Goal: Task Accomplishment & Management: Complete application form

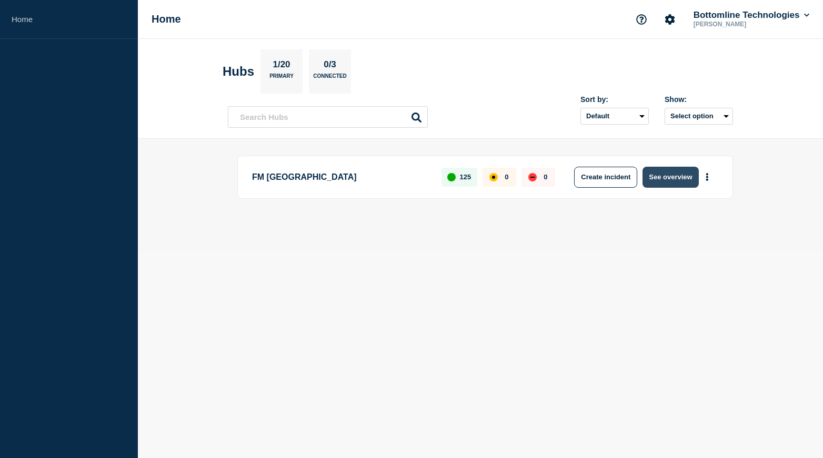
click at [665, 181] on button "See overview" at bounding box center [670, 177] width 56 height 21
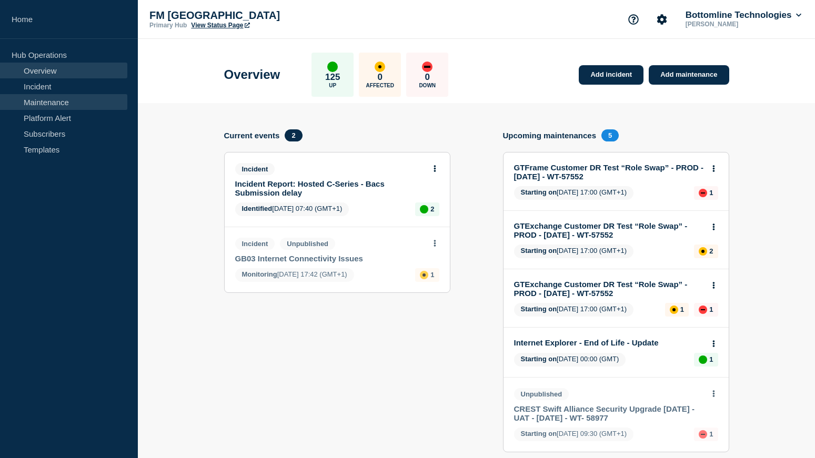
click at [39, 104] on link "Maintenance" at bounding box center [63, 102] width 127 height 16
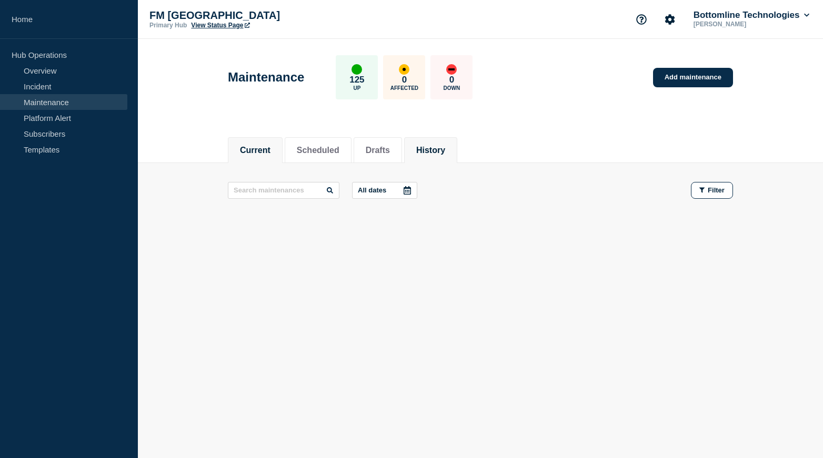
click at [445, 148] on button "History" at bounding box center [430, 150] width 29 height 9
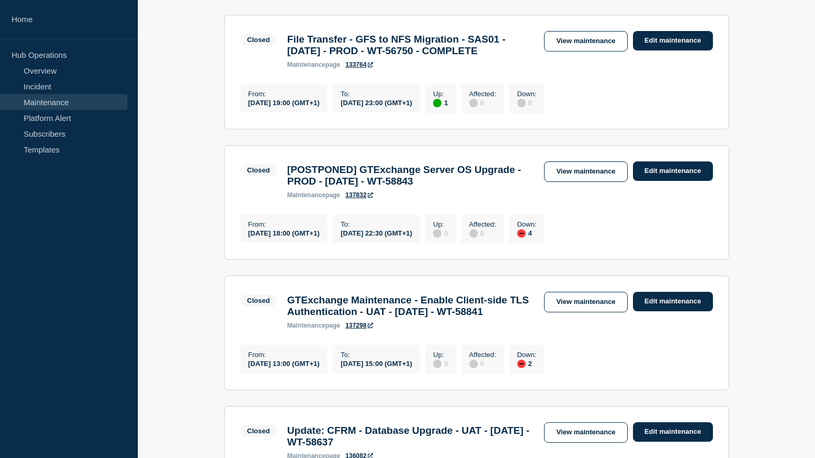
scroll to position [210, 0]
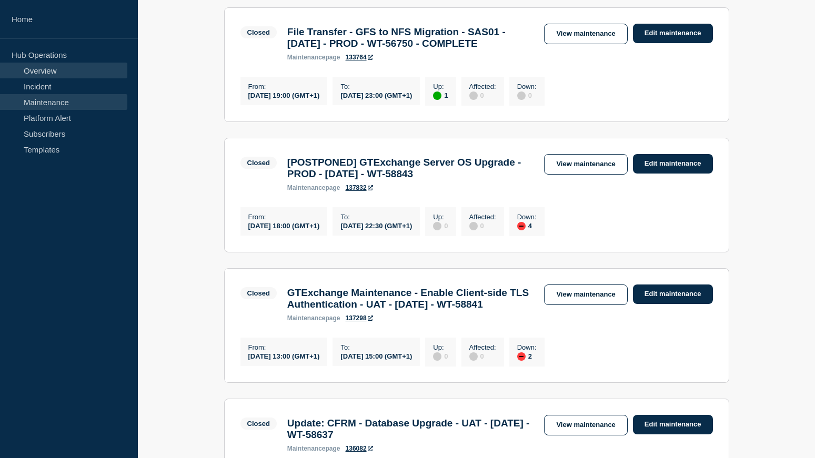
click at [49, 72] on link "Overview" at bounding box center [63, 71] width 127 height 16
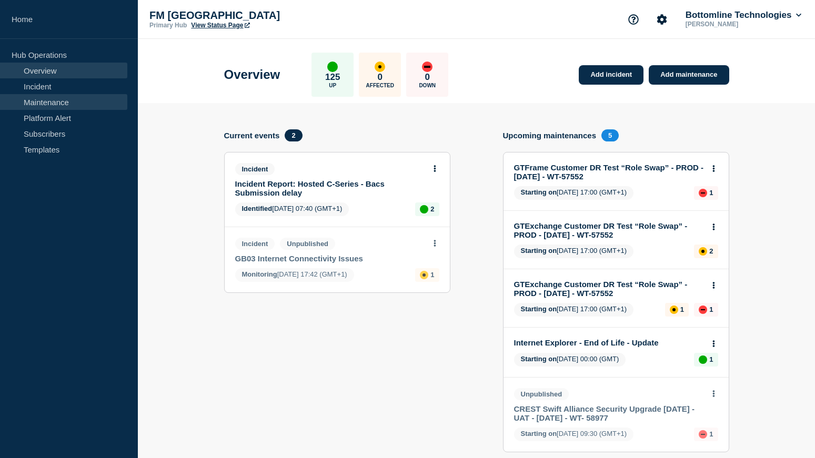
click at [45, 103] on link "Maintenance" at bounding box center [63, 102] width 127 height 16
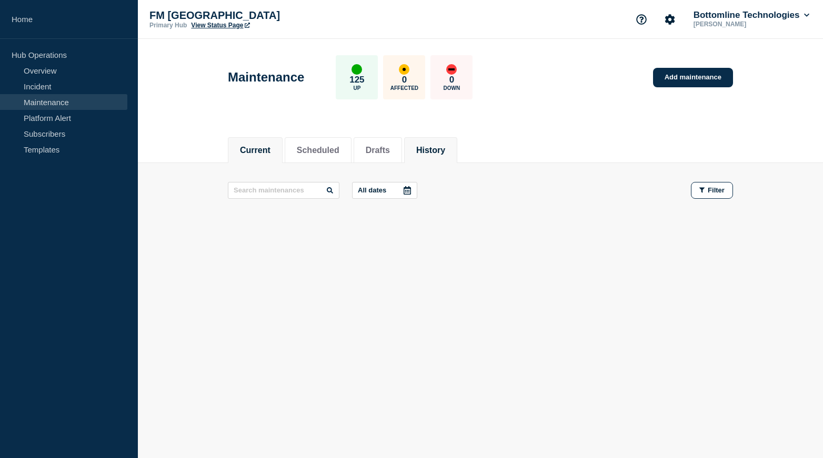
click at [443, 156] on li "History" at bounding box center [430, 150] width 53 height 26
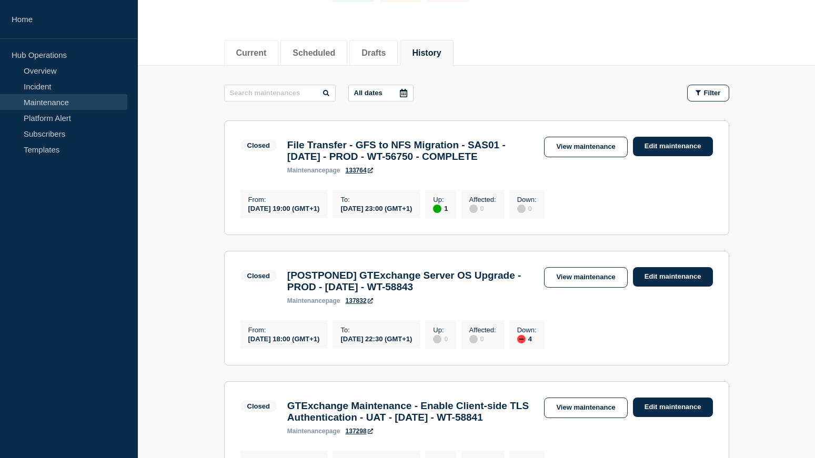
scroll to position [105, 0]
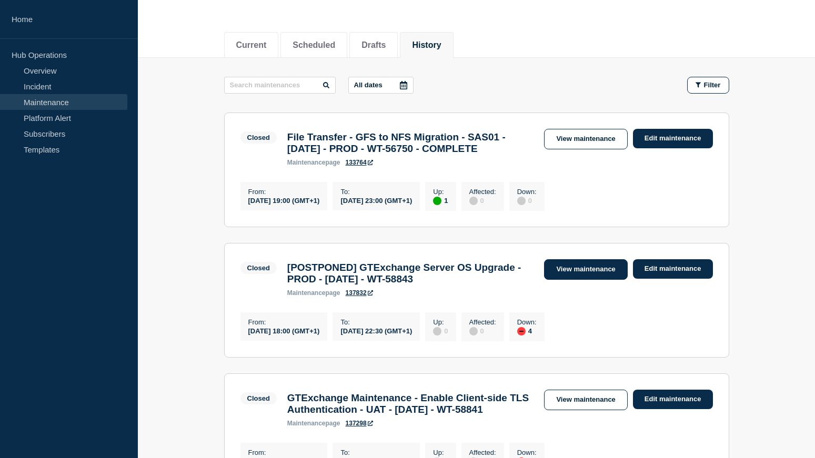
click at [570, 280] on link "View maintenance" at bounding box center [585, 269] width 83 height 21
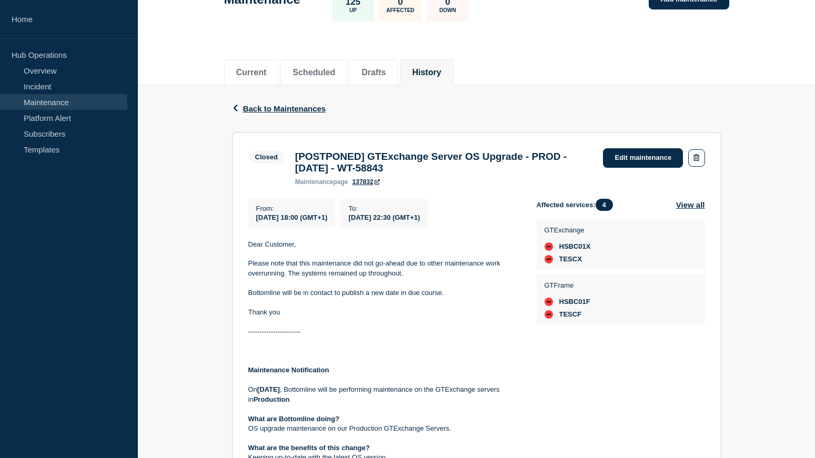
scroll to position [35, 0]
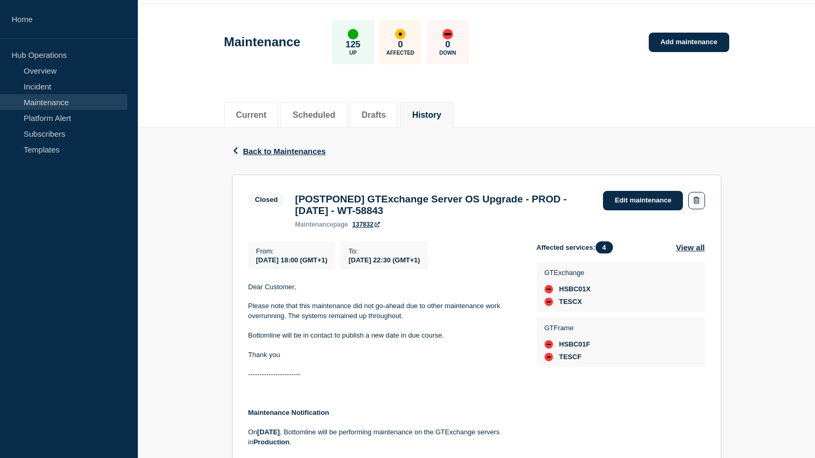
drag, startPoint x: 375, startPoint y: 203, endPoint x: 490, endPoint y: 219, distance: 116.9
click at [490, 217] on h3 "[POSTPONED] GTExchange Server OS Upgrade - PROD - 13/SEPT/2025 - WT-58843" at bounding box center [444, 205] width 298 height 23
copy h3 "GTExchange Server OS Upgrade - PROD - [DATE] - WT-58843"
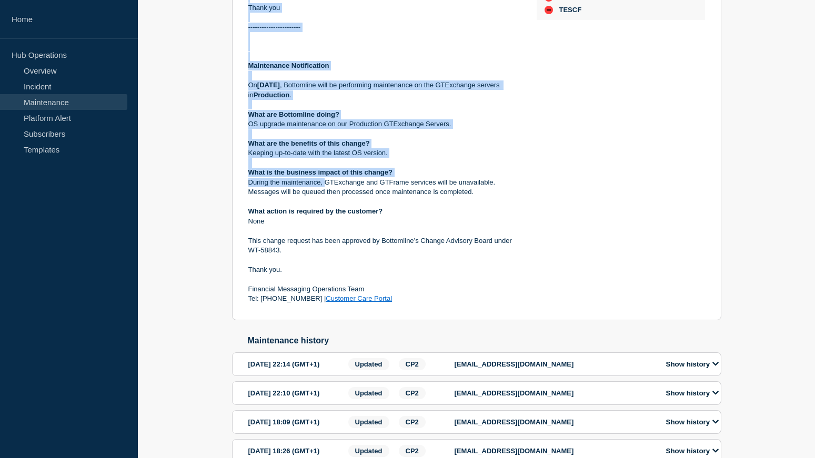
scroll to position [403, 0]
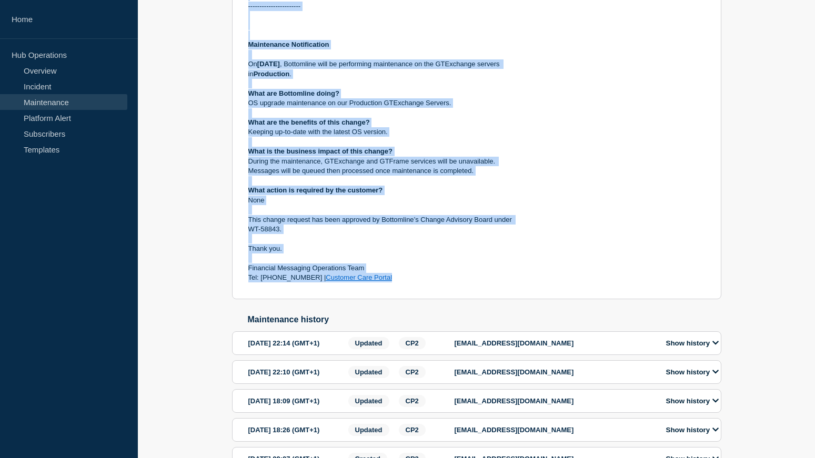
drag, startPoint x: 240, startPoint y: 133, endPoint x: 385, endPoint y: 283, distance: 208.3
click at [385, 283] on section "Closed [POSTPONED] GTExchange Server OS Upgrade - PROD - 13/SEPT/2025 - WT-5884…" at bounding box center [476, 52] width 489 height 493
copy div "Dear Customer, Please note that this maintenance did not go-ahead due to other …"
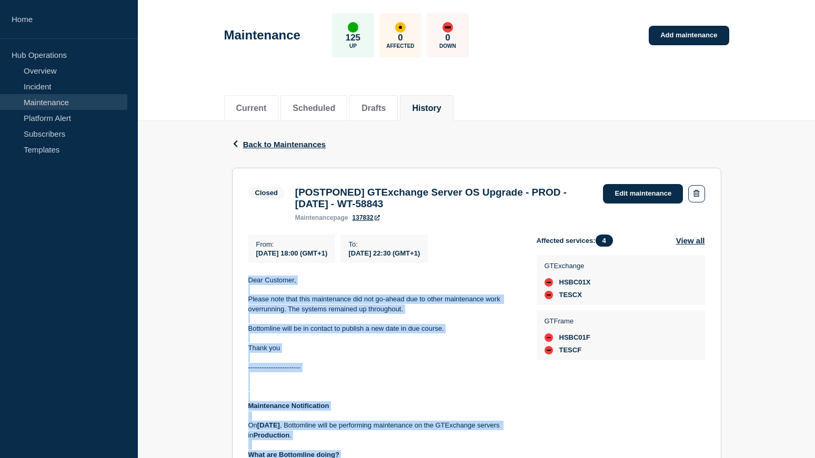
scroll to position [35, 0]
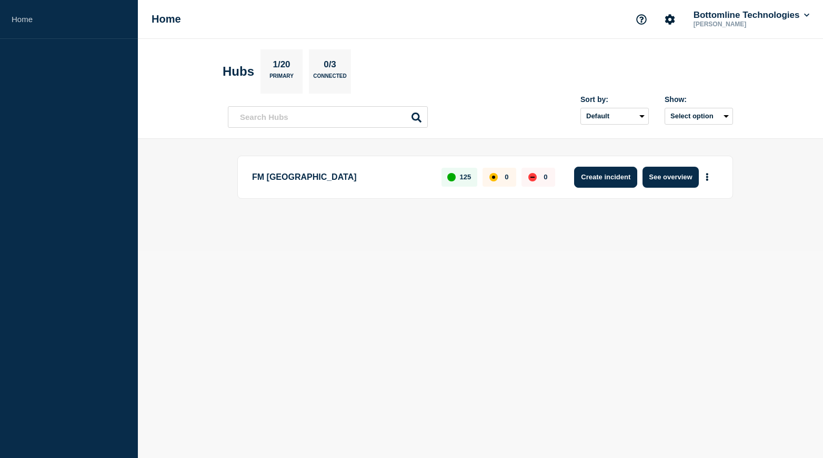
click at [603, 177] on button "Create incident" at bounding box center [605, 177] width 63 height 21
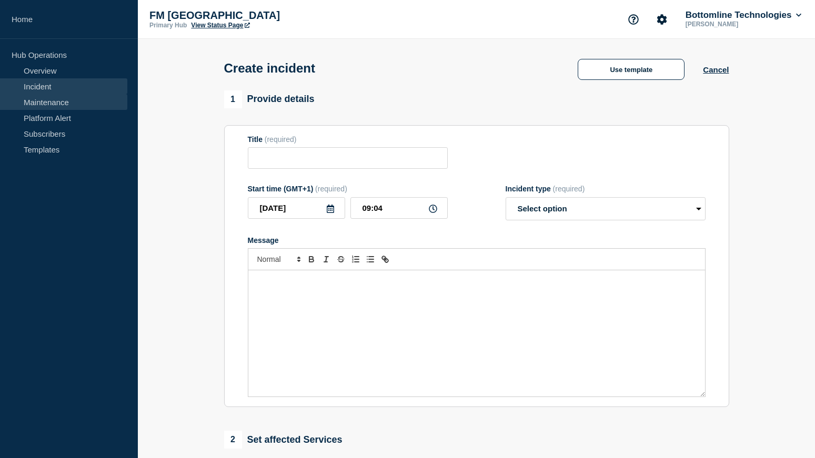
click at [44, 103] on link "Maintenance" at bounding box center [63, 102] width 127 height 16
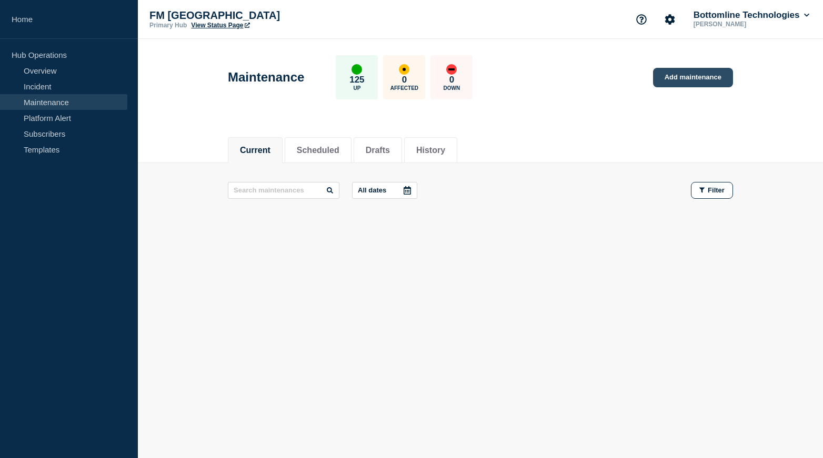
click at [688, 80] on link "Add maintenance" at bounding box center [693, 77] width 80 height 19
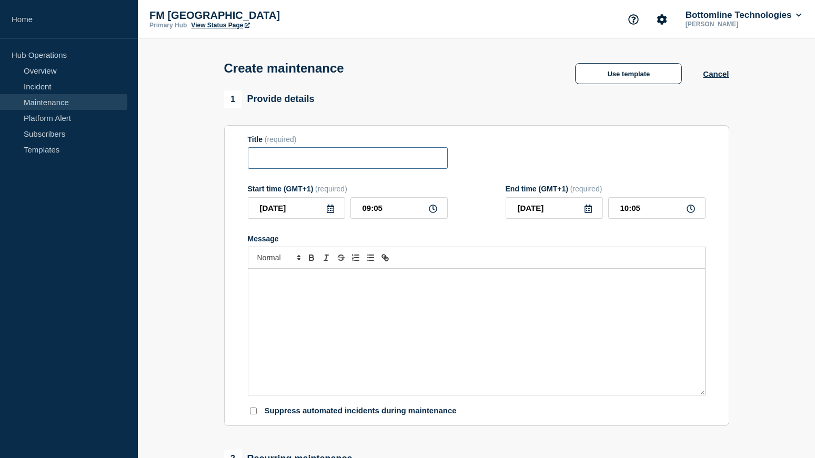
click at [308, 158] on input "Title" at bounding box center [348, 158] width 200 height 22
paste input "GTExchange Server OS Upgrade - PROD - [DATE] - WT-58843"
drag, startPoint x: 321, startPoint y: 163, endPoint x: 311, endPoint y: 161, distance: 10.1
click at [311, 161] on input "GTExchange Server OS Upgrade - PROD - [DATE] - WT-58843" at bounding box center [348, 158] width 200 height 22
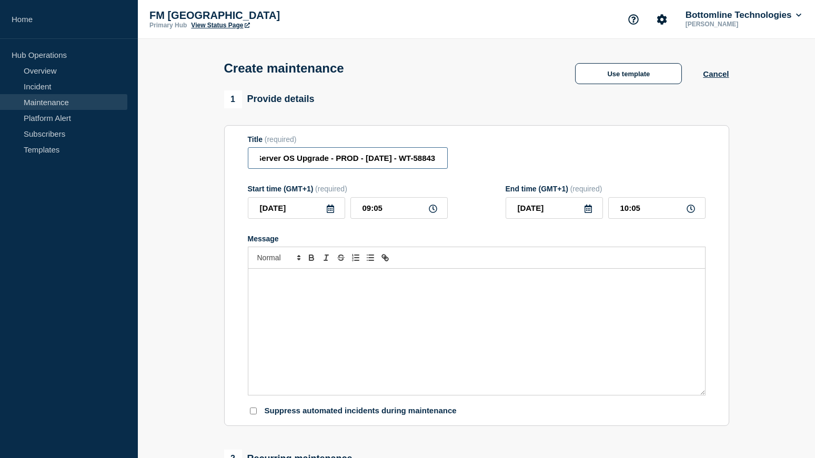
drag, startPoint x: 347, startPoint y: 162, endPoint x: 366, endPoint y: 200, distance: 42.8
click at [347, 163] on input "GTExchange Server OS Upgrade - PROD - [DATE] - WT-58843" at bounding box center [348, 158] width 200 height 22
drag, startPoint x: 302, startPoint y: 166, endPoint x: 149, endPoint y: 161, distance: 152.6
click at [149, 161] on section "1 Provide details Title (required) GTExchange Server OS Upgrade - PROD - [DATE]…" at bounding box center [476, 455] width 677 height 730
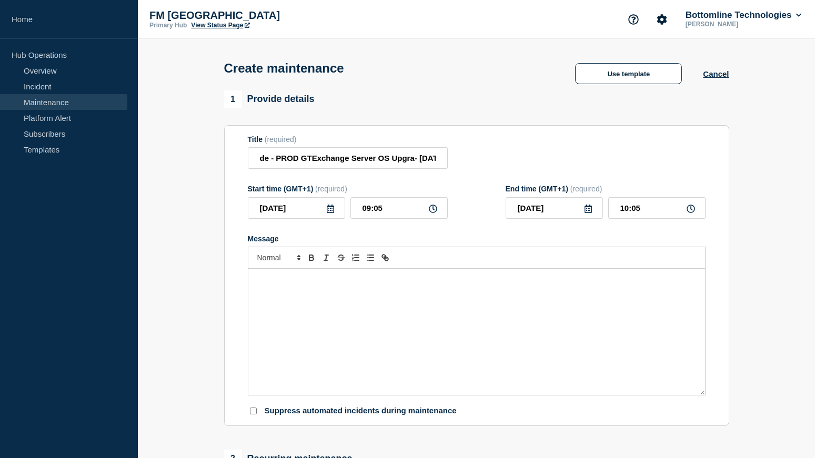
click at [405, 147] on div "Title (required) de - PROD GTExchange Server OS Upgra- [DATE] - WT-58843" at bounding box center [348, 152] width 200 height 34
drag, startPoint x: 401, startPoint y: 157, endPoint x: 489, endPoint y: 160, distance: 87.4
click at [489, 160] on div "Title (required) de - PROD GTExchange Server OS Upgra- [DATE] - WT-58843" at bounding box center [477, 152] width 458 height 34
click at [437, 159] on input "de - PROD GTExchange Server OS Upgra- [DATE] - WT-58843" at bounding box center [348, 158] width 200 height 22
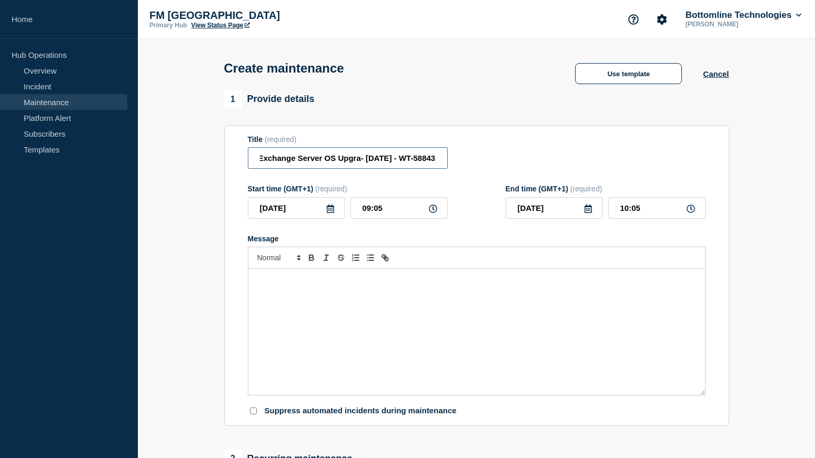
drag, startPoint x: 427, startPoint y: 160, endPoint x: 511, endPoint y: 163, distance: 84.2
click at [511, 163] on div "Title (required) de - PROD GTExchange Server OS Upgra- [DATE] - WT-58843" at bounding box center [477, 152] width 458 height 34
click at [334, 163] on input "de - PROD GTExchange Server OS Upgra- [DATE] - WT-58843" at bounding box center [348, 158] width 200 height 22
drag, startPoint x: 412, startPoint y: 159, endPoint x: 496, endPoint y: 165, distance: 83.8
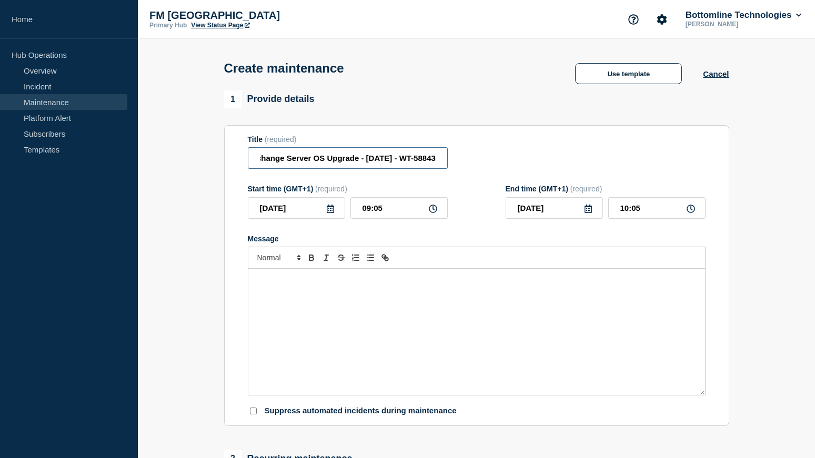
click at [496, 165] on div "Title (required) de - PROD GTExchange Server OS Upgrade - [DATE] - WT-58843" at bounding box center [477, 152] width 458 height 34
paste input "Title"
type input "de - PROD GTExchange Server OS Upgrade - [DATE] - WT-58843"
click at [331, 213] on icon at bounding box center [330, 209] width 8 height 8
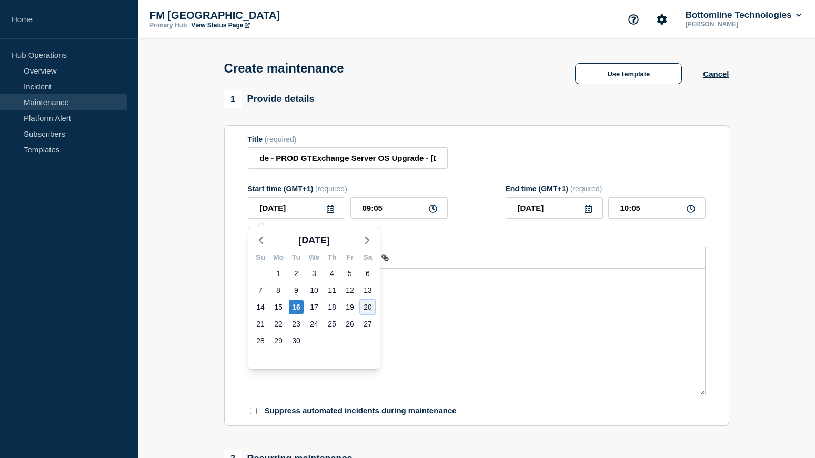
click at [367, 309] on div "20" at bounding box center [367, 307] width 15 height 15
type input "[DATE]"
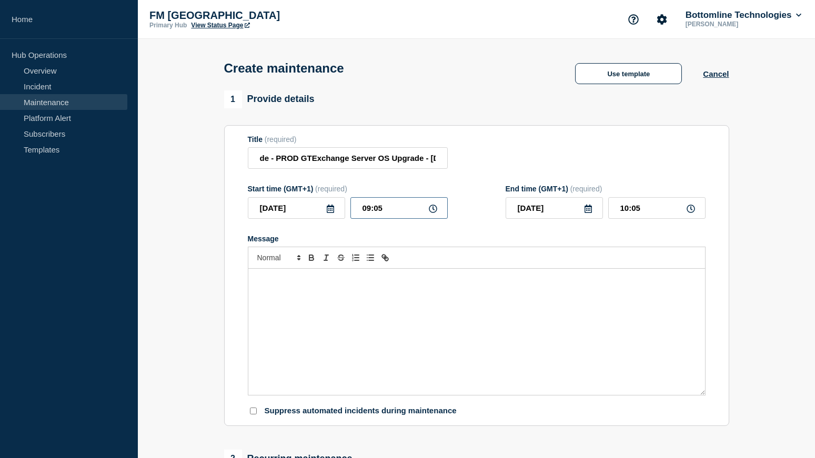
click at [370, 212] on input "09:05" at bounding box center [398, 208] width 97 height 22
type input "17:05"
type input "18:05"
type input "17:30"
click at [629, 211] on input "18:30" at bounding box center [656, 208] width 97 height 22
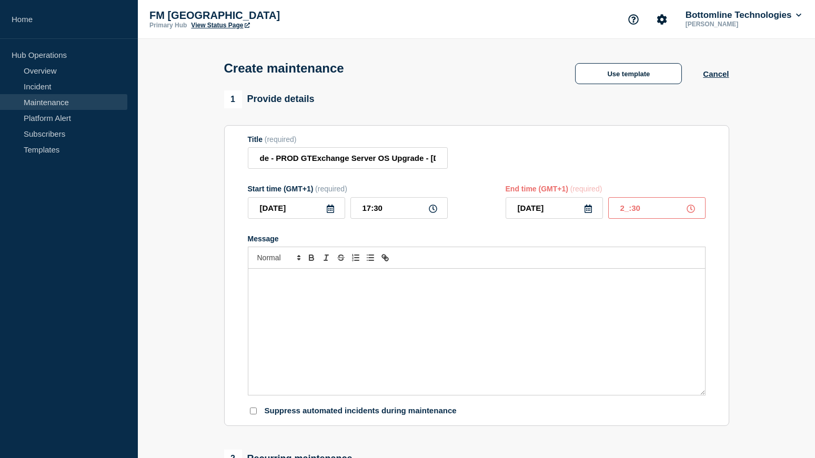
type input "22:30"
click at [356, 344] on div "Message" at bounding box center [476, 332] width 457 height 126
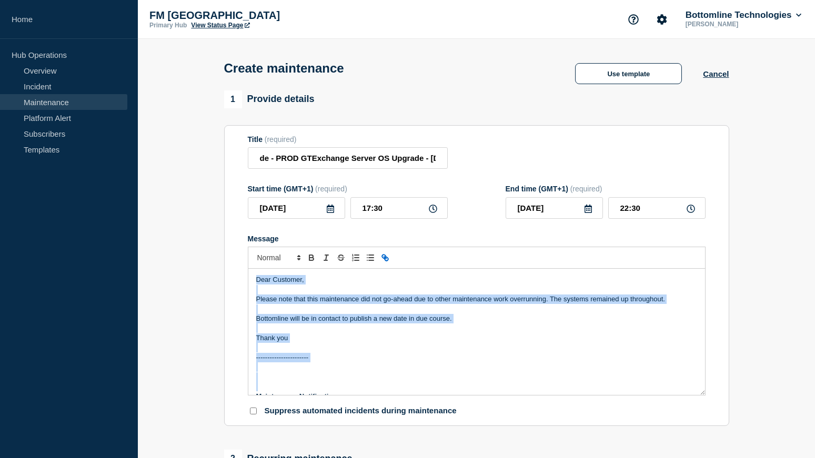
drag, startPoint x: 253, startPoint y: 347, endPoint x: 206, endPoint y: 177, distance: 176.1
click at [206, 177] on section "1 Provide details Title (required) de - PROD GTExchange Server OS Upgrade - [DA…" at bounding box center [476, 455] width 677 height 730
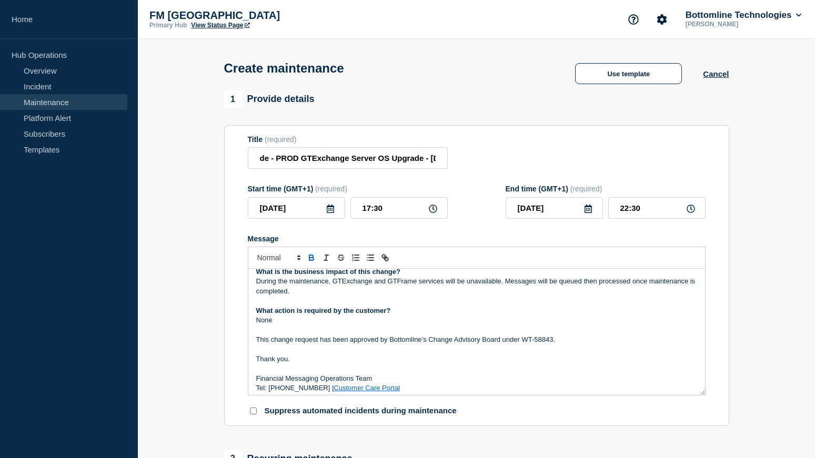
scroll to position [109, 0]
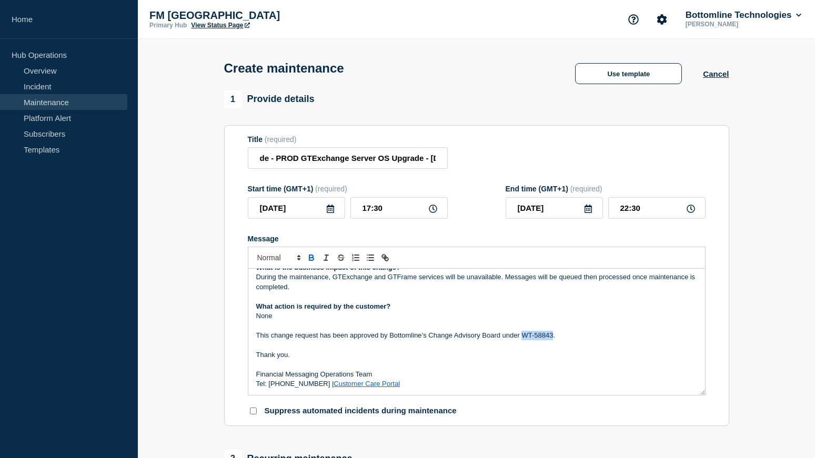
drag, startPoint x: 522, startPoint y: 336, endPoint x: 551, endPoint y: 340, distance: 29.2
click at [551, 340] on p "This change request has been approved by Bottomline’s Change Advisory Board und…" at bounding box center [476, 335] width 441 height 9
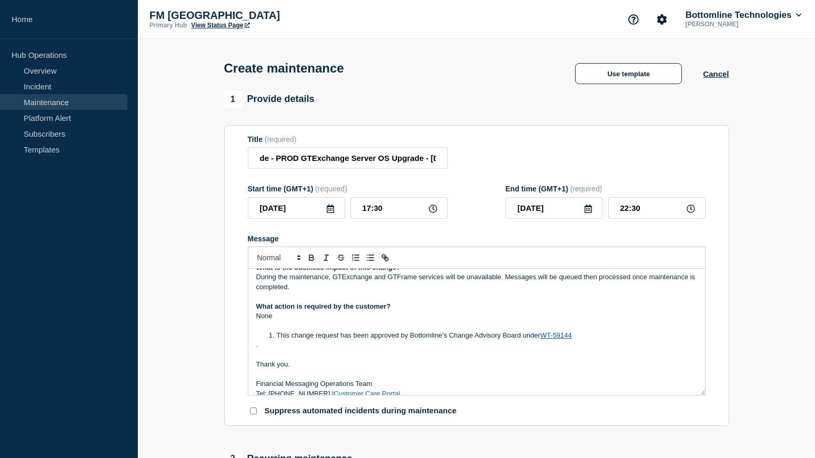
click at [278, 337] on li "This change request has been approved by Bottomline’s Change Advisory Board und…" at bounding box center [481, 335] width 431 height 9
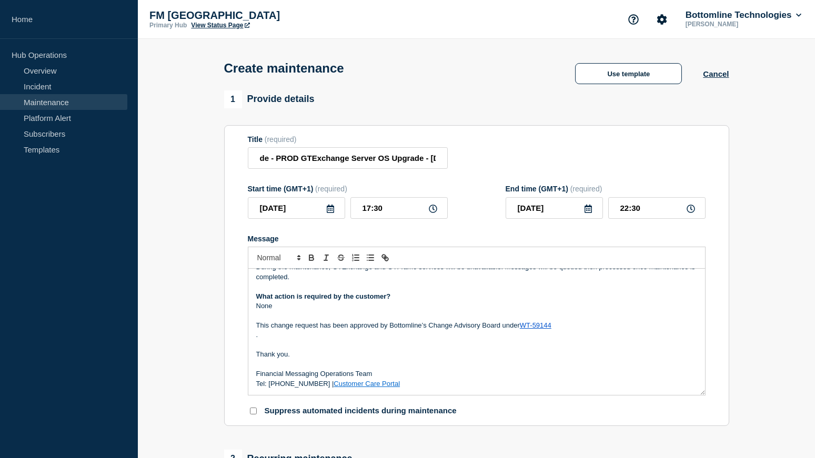
click at [560, 330] on p "This change request has been approved by Bottomline’s Change Advisory Board und…" at bounding box center [476, 325] width 441 height 9
drag, startPoint x: 417, startPoint y: 164, endPoint x: 530, endPoint y: 160, distance: 113.2
click at [530, 160] on div "Title (required) de - PROD GTExchange Server OS Upgrade - [DATE] - WT-58843" at bounding box center [477, 152] width 458 height 34
click at [421, 158] on input "de - PROD GTExchange Server OS Upgrade - [DATE] - WT-58843" at bounding box center [348, 158] width 200 height 22
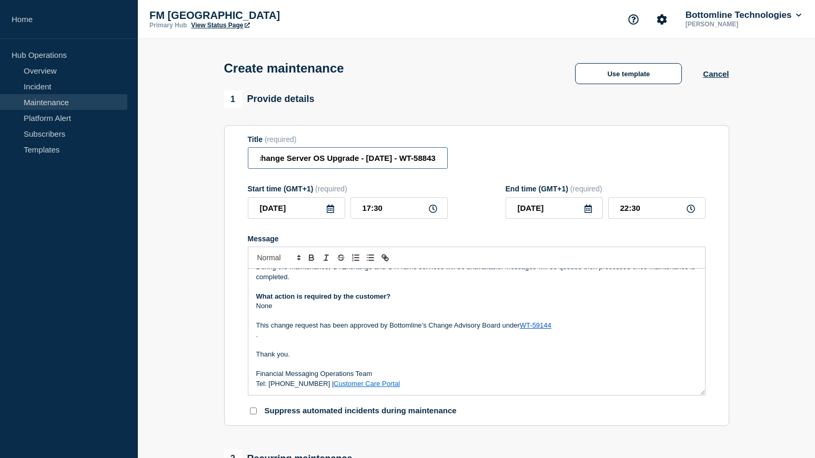
drag, startPoint x: 400, startPoint y: 160, endPoint x: 483, endPoint y: 158, distance: 83.1
click at [483, 158] on div "Title (required) de - PROD GTExchange Server OS Upgrade - [DATE] - WT-58843" at bounding box center [477, 152] width 458 height 34
click at [575, 330] on p "This change request has been approved by Bottomline’s Change Advisory Board und…" at bounding box center [476, 325] width 441 height 9
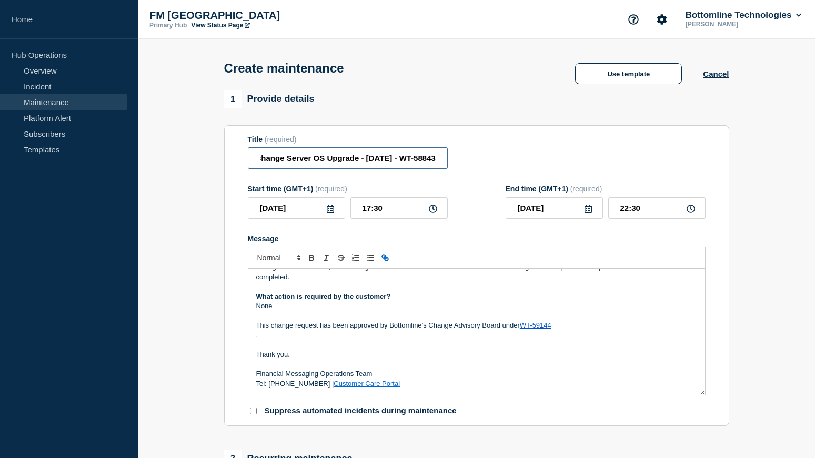
drag, startPoint x: 436, startPoint y: 159, endPoint x: 477, endPoint y: 163, distance: 41.8
click at [477, 163] on div "Title (required) de - PROD GTExchange Server OS Upgrade - [DATE] - WT-58843" at bounding box center [477, 152] width 458 height 34
drag, startPoint x: 427, startPoint y: 154, endPoint x: 519, endPoint y: 154, distance: 92.1
click at [519, 154] on div "Title (required) de - PROD GTExchange Server OS Upgrade - [DATE] - WT-58843" at bounding box center [477, 152] width 458 height 34
click at [421, 156] on input "de - PROD GTExchange Server OS Upgrade - [DATE] - WT-58843" at bounding box center [348, 158] width 200 height 22
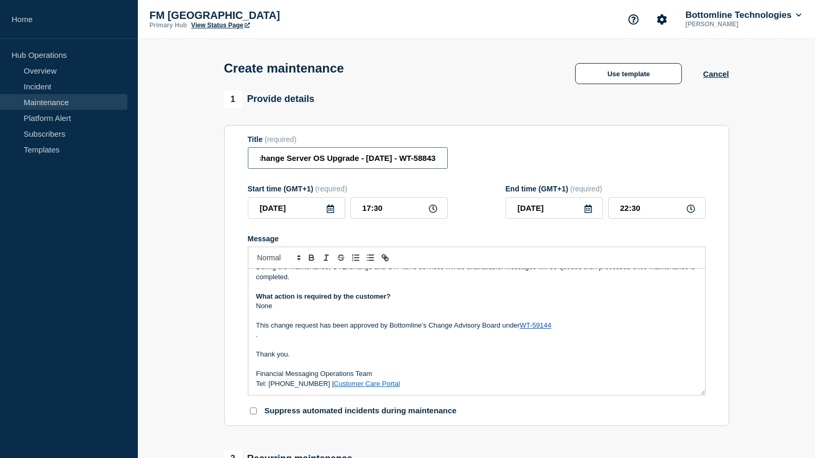
drag, startPoint x: 399, startPoint y: 160, endPoint x: 497, endPoint y: 159, distance: 97.9
click at [497, 159] on div "Title (required) de - PROD GTExchange Server OS Upgrade - [DATE] - WT-58843" at bounding box center [477, 152] width 458 height 34
paste input "9144"
drag, startPoint x: 400, startPoint y: 160, endPoint x: 467, endPoint y: 158, distance: 66.8
click at [467, 158] on div "Title (required) de - PROD GTExchange Server OS Upgrade - [DATE] - WT-59144" at bounding box center [477, 152] width 458 height 34
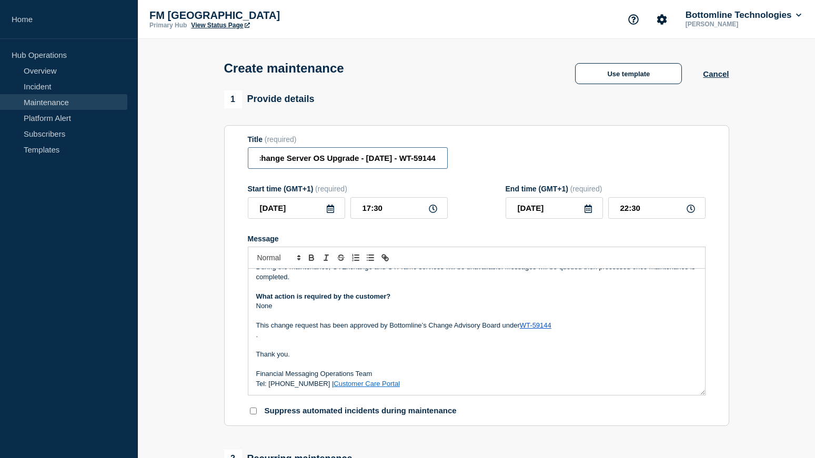
type input "de - PROD GTExchange Server OS Upgrade - [DATE] - WT-59144"
click at [585, 329] on p "This change request has been approved by Bottomline’s Change Advisory Board und…" at bounding box center [476, 325] width 441 height 9
drag, startPoint x: 585, startPoint y: 328, endPoint x: 519, endPoint y: 325, distance: 66.4
click at [519, 325] on p "This change request has been approved by Bottomline’s Change Advisory Board und…" at bounding box center [476, 325] width 441 height 9
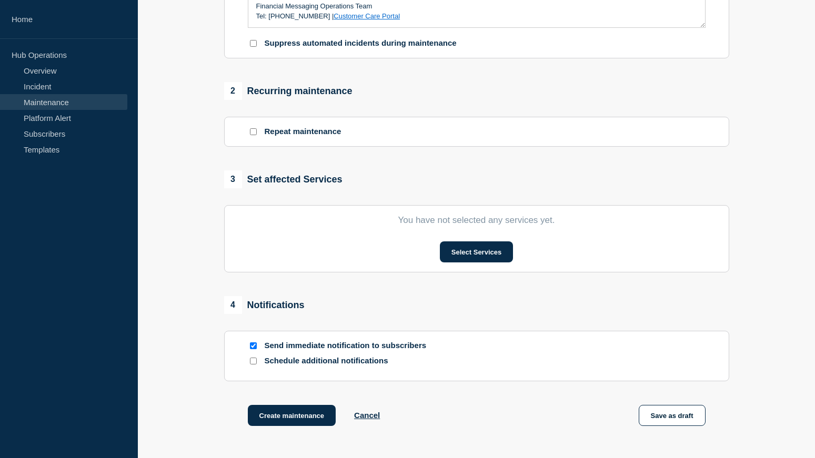
scroll to position [368, 0]
click at [478, 255] on button "Select Services" at bounding box center [476, 251] width 73 height 21
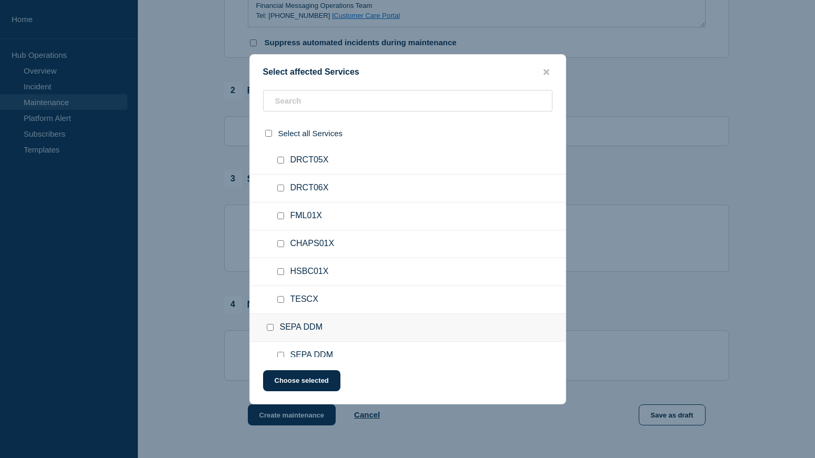
scroll to position [158, 0]
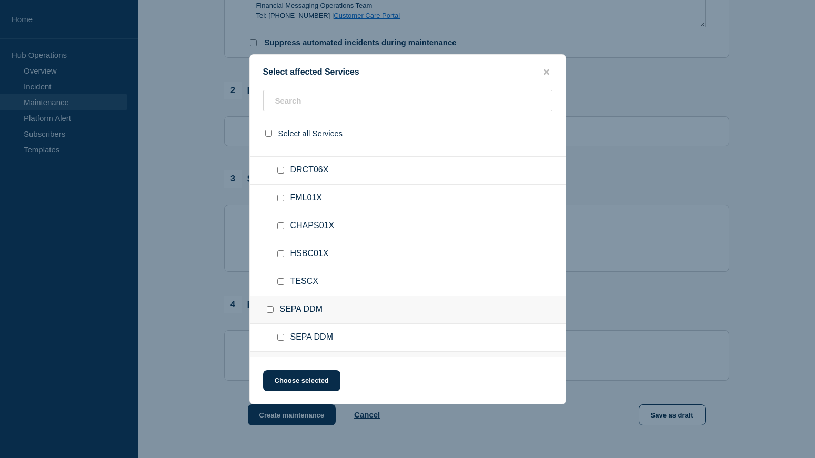
click at [280, 257] on input "HSBC01X checkbox" at bounding box center [280, 253] width 7 height 7
checkbox input "true"
click at [282, 286] on div at bounding box center [282, 282] width 15 height 11
drag, startPoint x: 279, startPoint y: 283, endPoint x: 282, endPoint y: 330, distance: 47.4
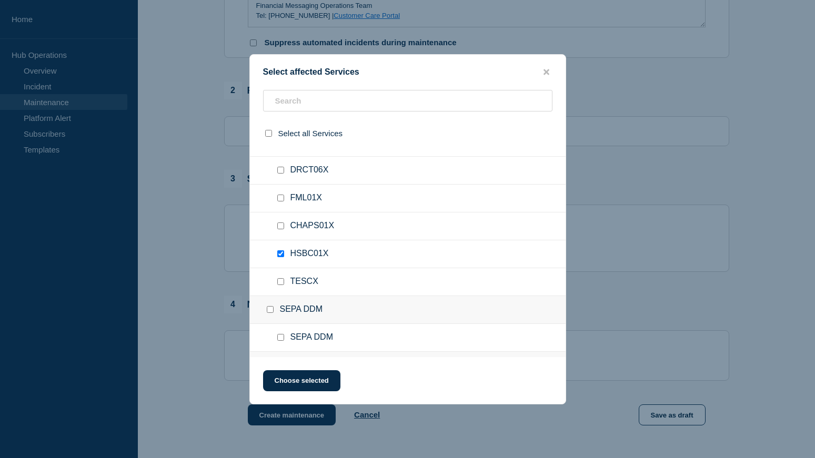
click at [279, 282] on input "TESCX checkbox" at bounding box center [280, 281] width 7 height 7
checkbox input "true"
click at [309, 383] on button "Choose selected" at bounding box center [301, 380] width 77 height 21
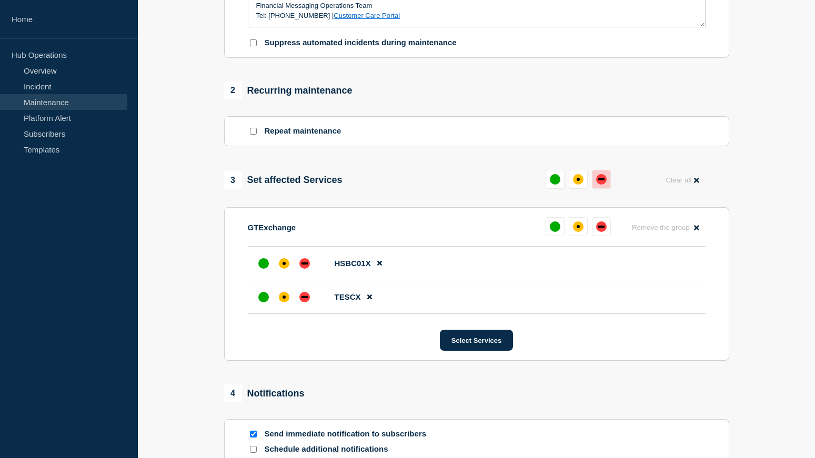
click at [597, 183] on div "down" at bounding box center [601, 179] width 11 height 11
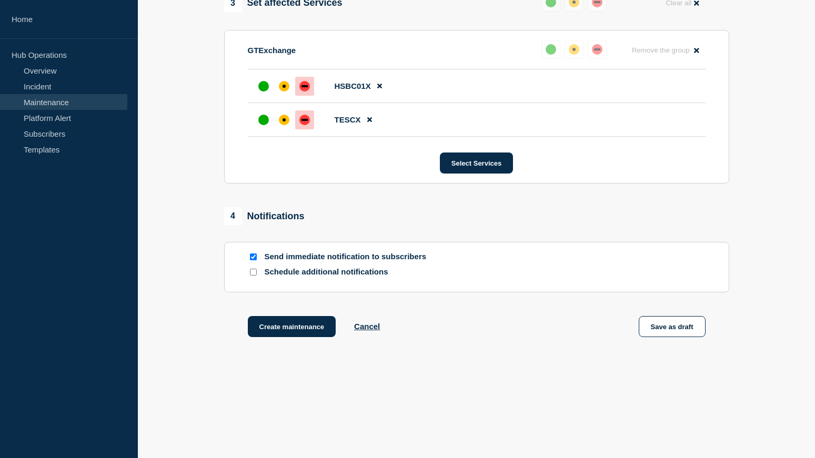
scroll to position [548, 0]
click at [685, 331] on button "Save as draft" at bounding box center [672, 326] width 67 height 21
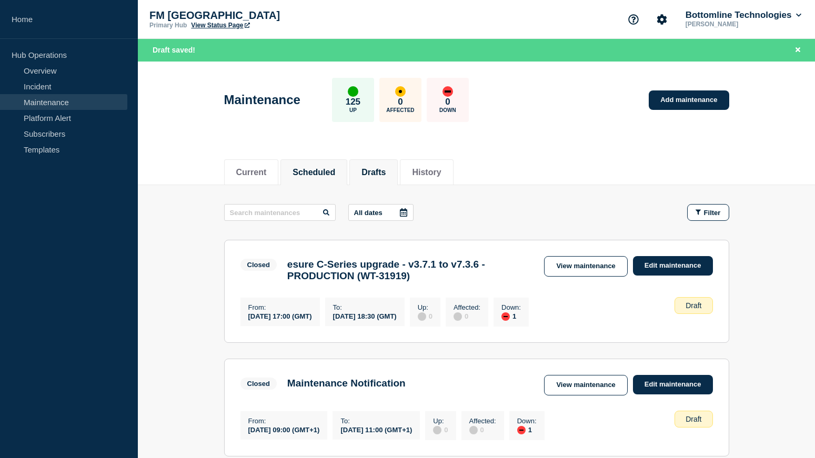
drag, startPoint x: 318, startPoint y: 173, endPoint x: 342, endPoint y: 180, distance: 25.7
click at [318, 173] on button "Scheduled" at bounding box center [313, 172] width 43 height 9
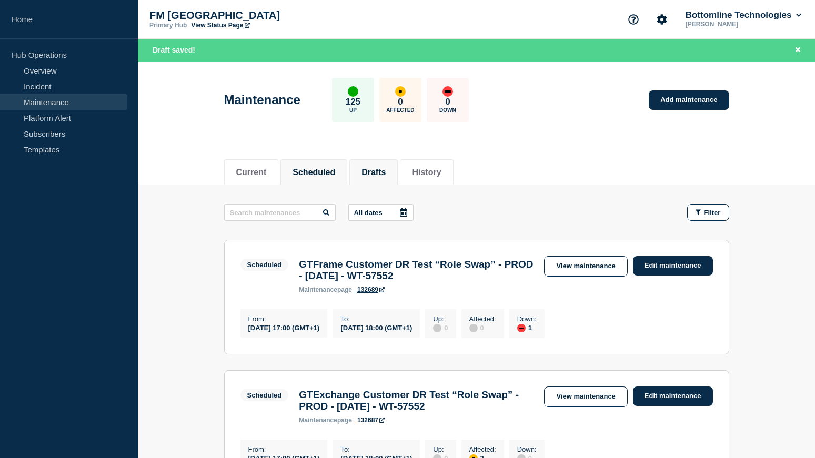
click at [375, 168] on button "Drafts" at bounding box center [373, 172] width 24 height 9
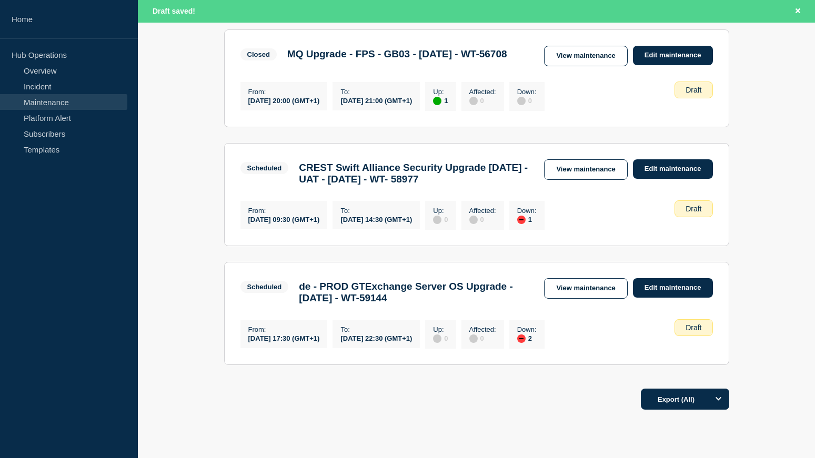
scroll to position [1023, 0]
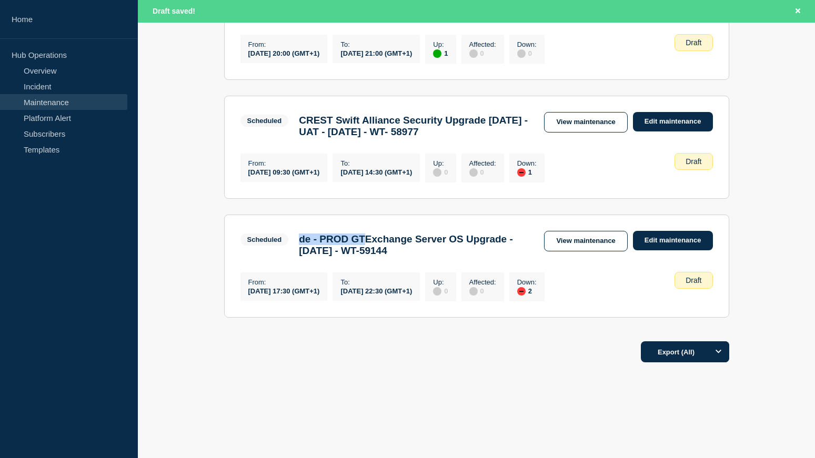
drag, startPoint x: 299, startPoint y: 233, endPoint x: 369, endPoint y: 240, distance: 70.8
click at [369, 240] on h3 "de - PROD GTExchange Server OS Upgrade - [DATE] - WT-59144" at bounding box center [416, 245] width 235 height 23
click at [660, 231] on link "Edit maintenance" at bounding box center [673, 240] width 80 height 19
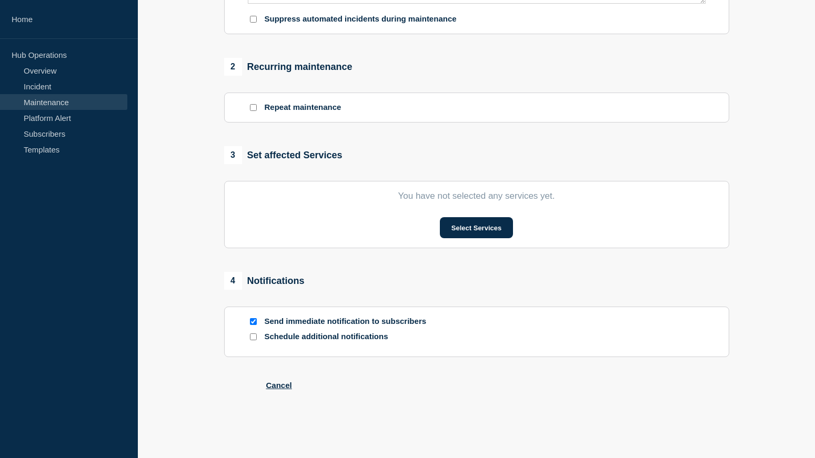
type input "de - PROD GTExchange Server OS Upgrade - [DATE] - WT-59144"
type input "[DATE]"
type input "17:30"
type input "[DATE]"
type input "22:30"
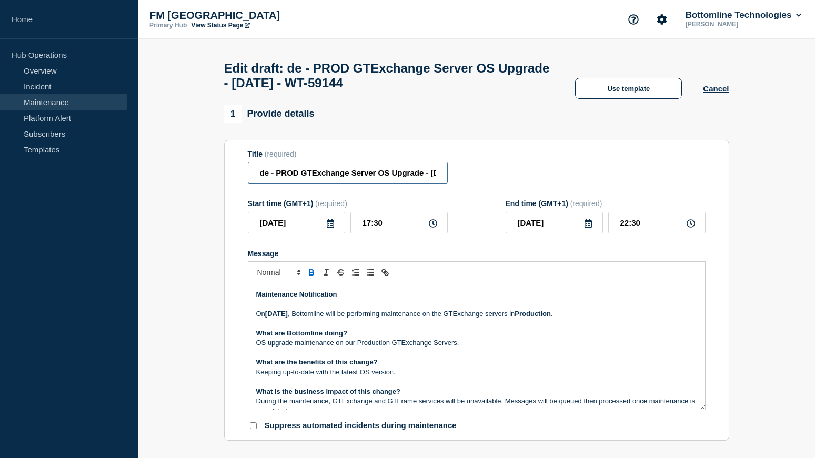
drag, startPoint x: 299, startPoint y: 173, endPoint x: 190, endPoint y: 167, distance: 109.0
click at [281, 191] on form "Title (required) de - PROD GTExchange Server OS Upgrade - [DATE] - WT-59144 Sta…" at bounding box center [477, 290] width 458 height 281
drag, startPoint x: 272, startPoint y: 177, endPoint x: 177, endPoint y: 175, distance: 95.3
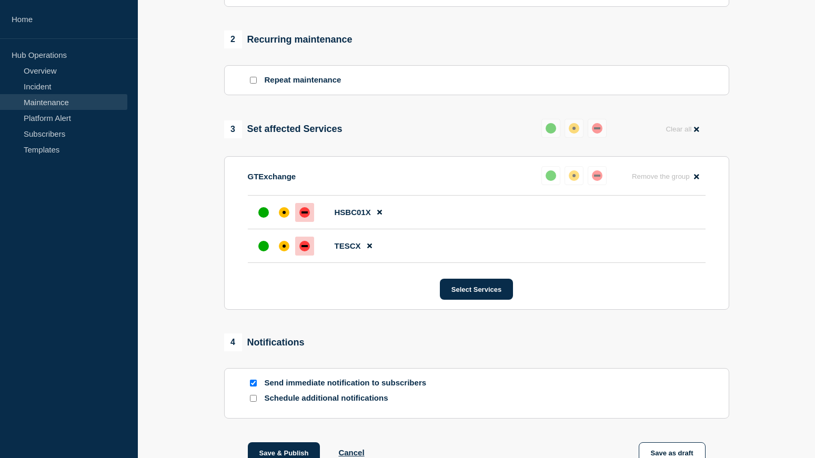
scroll to position [513, 0]
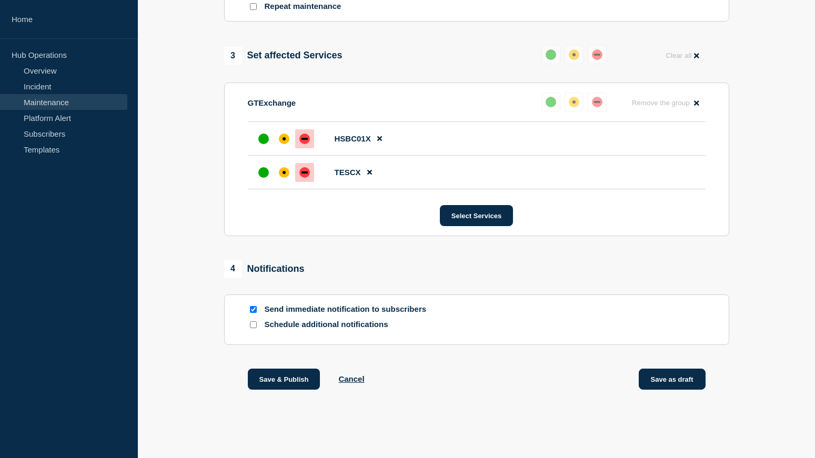
type input "PROD GTExchange Server OS Upgrade - [DATE] - WT-59144"
click at [671, 379] on button "Save as draft" at bounding box center [672, 379] width 67 height 21
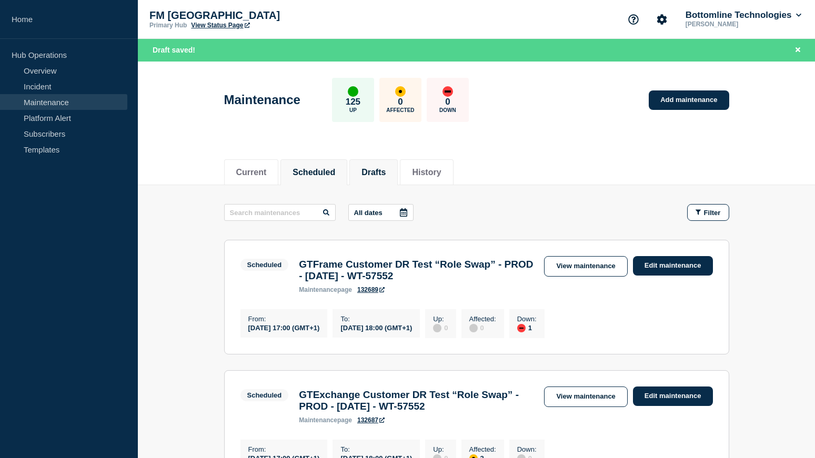
click at [386, 164] on li "Drafts" at bounding box center [373, 172] width 48 height 26
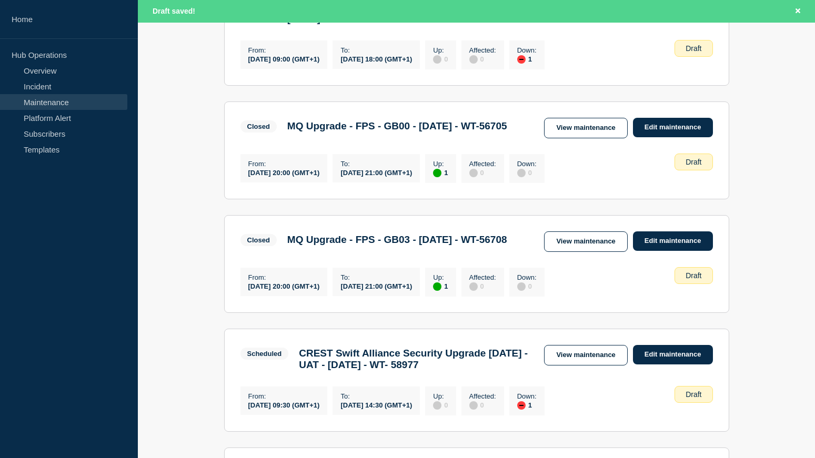
scroll to position [947, 0]
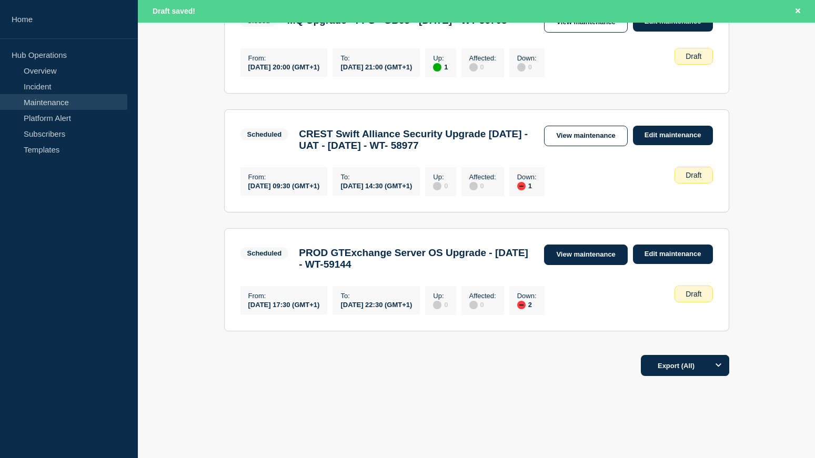
click at [560, 265] on link "View maintenance" at bounding box center [585, 255] width 83 height 21
